Goal: Obtain resource: Obtain resource

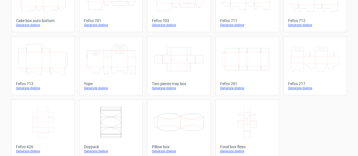
scroll to position [192, 0]
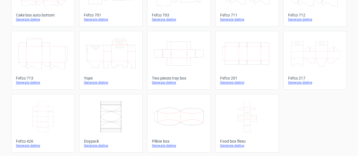
click at [46, 123] on icon at bounding box center [43, 116] width 50 height 31
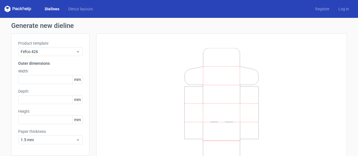
click at [61, 10] on link "Dielines" at bounding box center [52, 9] width 24 height 6
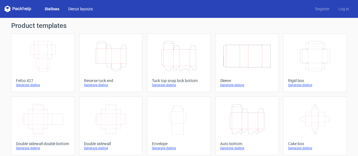
click at [75, 9] on link "Diecut layouts" at bounding box center [81, 9] width 34 height 6
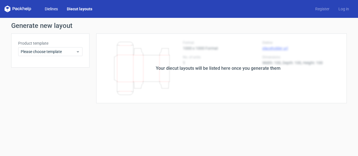
click at [59, 10] on link "Dielines" at bounding box center [51, 9] width 22 height 6
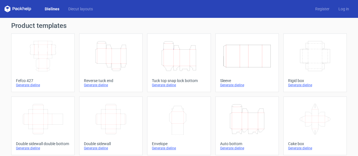
click at [104, 56] on icon "Height Depth Width" at bounding box center [111, 56] width 50 height 31
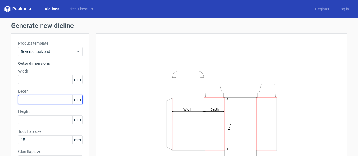
click at [39, 100] on input "text" at bounding box center [50, 99] width 64 height 9
paste input "1016"
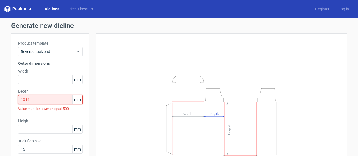
drag, startPoint x: 39, startPoint y: 100, endPoint x: 0, endPoint y: 100, distance: 39.5
click at [0, 100] on div "Generate new dieline Product template Reverse tuck end Outer dimensions Width m…" at bounding box center [179, 123] width 358 height 211
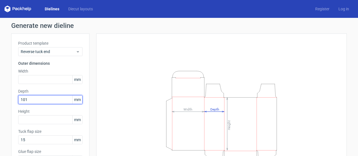
type input "101"
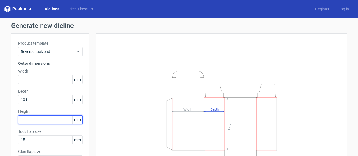
click at [47, 123] on input "text" at bounding box center [50, 120] width 64 height 9
type input "153"
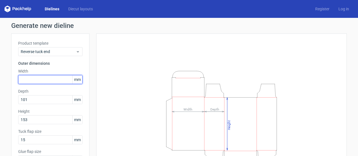
click at [31, 75] on input "text" at bounding box center [50, 79] width 64 height 9
drag, startPoint x: 22, startPoint y: 79, endPoint x: 29, endPoint y: 79, distance: 7.3
click at [29, 79] on input "256" at bounding box center [50, 79] width 64 height 9
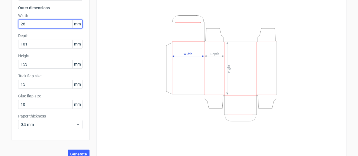
scroll to position [62, 0]
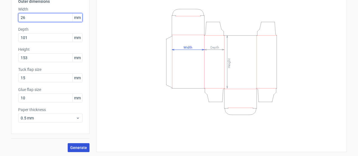
type input "26"
click at [68, 146] on button "Generate" at bounding box center [79, 148] width 22 height 9
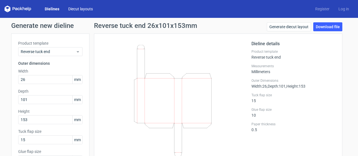
click at [93, 8] on link "Diecut layouts" at bounding box center [81, 9] width 34 height 6
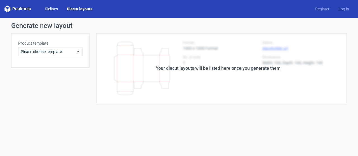
click at [57, 9] on link "Dielines" at bounding box center [51, 9] width 22 height 6
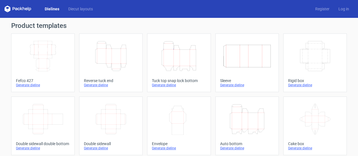
click at [175, 59] on icon "Height Depth Width" at bounding box center [179, 56] width 50 height 31
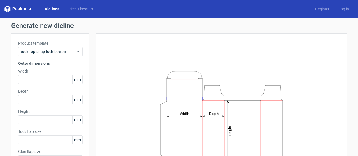
type input "15"
type input "10"
click at [46, 81] on input "text" at bounding box center [50, 79] width 64 height 9
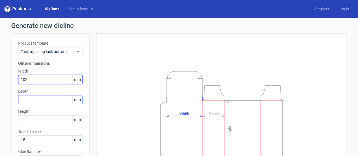
type input "102"
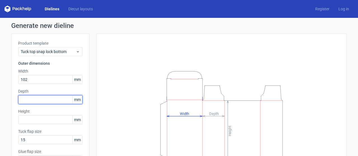
click at [38, 95] on input "text" at bounding box center [50, 99] width 64 height 9
type input "26"
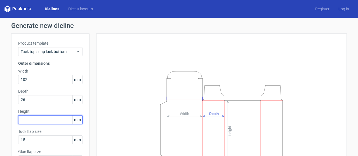
click at [34, 120] on input "text" at bounding box center [50, 120] width 64 height 9
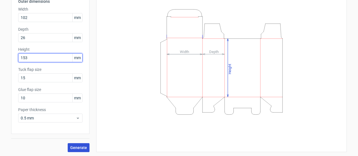
type input "153"
click at [82, 145] on button "Generate" at bounding box center [79, 148] width 22 height 9
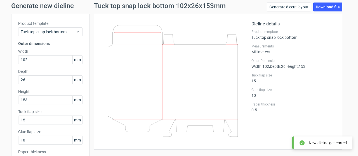
scroll to position [12, 0]
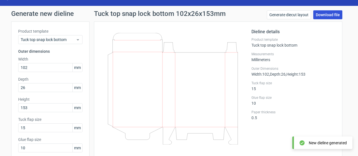
click at [328, 15] on link "Download file" at bounding box center [327, 14] width 29 height 9
click at [334, 14] on link "Download file" at bounding box center [327, 14] width 29 height 9
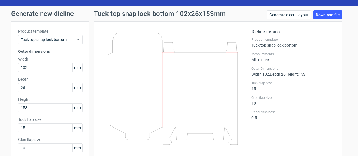
drag, startPoint x: 330, startPoint y: 46, endPoint x: 329, endPoint y: 32, distance: 13.7
click at [329, 32] on h2 "Dieline details" at bounding box center [294, 32] width 84 height 7
click at [330, 17] on link "Download file" at bounding box center [327, 14] width 29 height 9
